Goal: Information Seeking & Learning: Learn about a topic

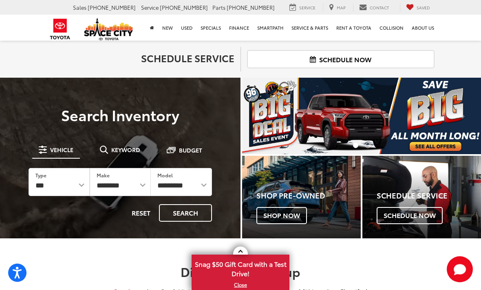
click at [441, 152] on img "carousel slide number 1 of 2" at bounding box center [361, 116] width 239 height 76
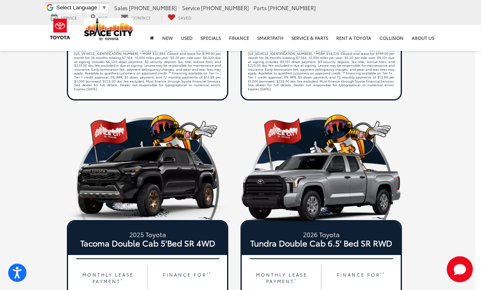
scroll to position [666, 6]
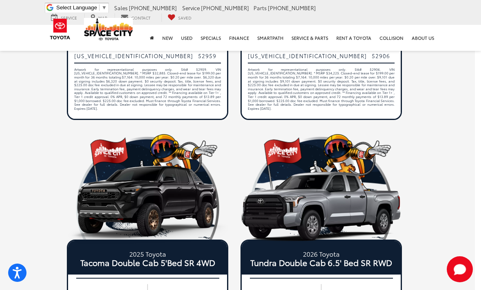
click at [389, 188] on img at bounding box center [320, 205] width 161 height 81
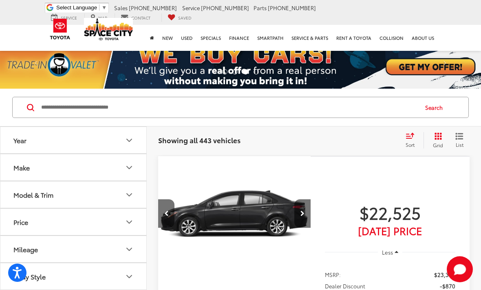
scroll to position [0, 308]
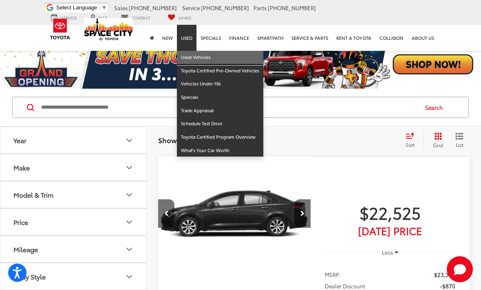
click at [202, 58] on link "Used Vehicles" at bounding box center [220, 57] width 86 height 13
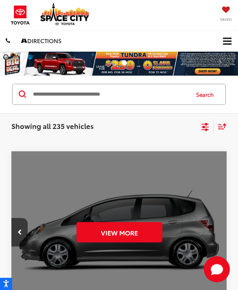
scroll to position [0, 217]
